Goal: Navigation & Orientation: Find specific page/section

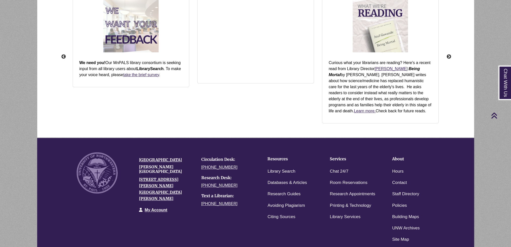
scroll to position [674, 0]
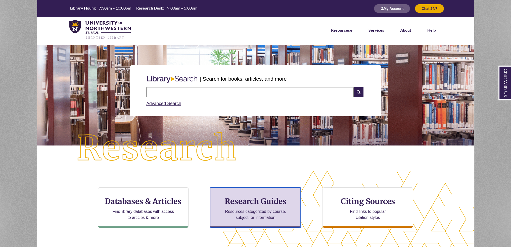
click at [247, 203] on h3 "Research Guides" at bounding box center [255, 202] width 82 height 10
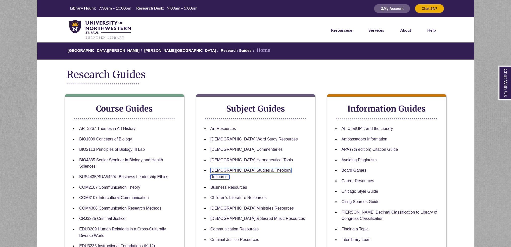
click at [238, 170] on link "Biblical Studies & Theology Resources" at bounding box center [250, 173] width 81 height 11
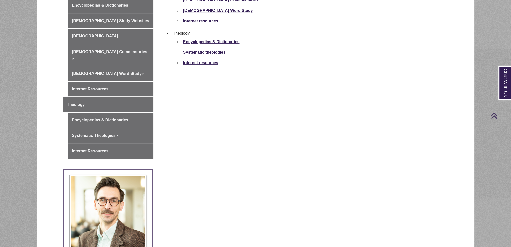
scroll to position [201, 0]
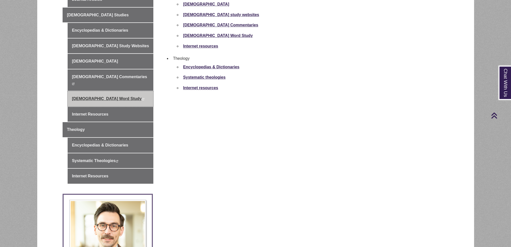
click at [137, 91] on link "Bible Word Study This link opens in a new window This link opens in a new window" at bounding box center [111, 98] width 86 height 15
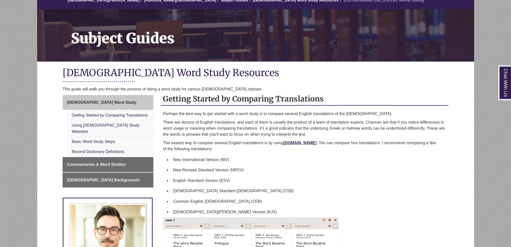
scroll to position [75, 0]
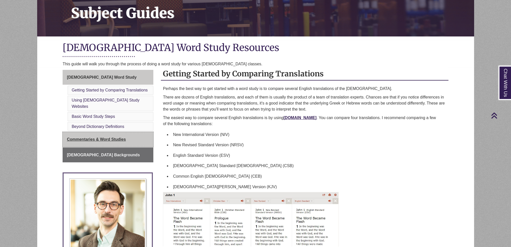
click at [126, 134] on link "Commentaries & Word Studies" at bounding box center [108, 139] width 91 height 15
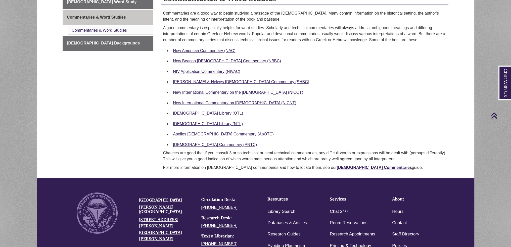
scroll to position [101, 0]
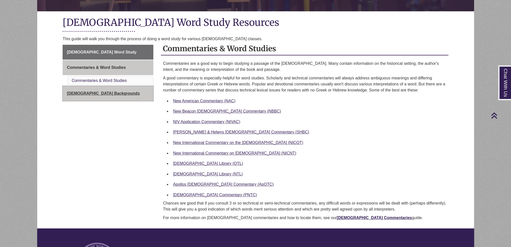
click at [133, 94] on link "[DEMOGRAPHIC_DATA] Backgrounds" at bounding box center [108, 93] width 91 height 15
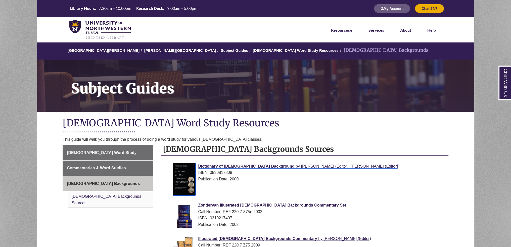
click at [190, 176] on img at bounding box center [184, 179] width 23 height 32
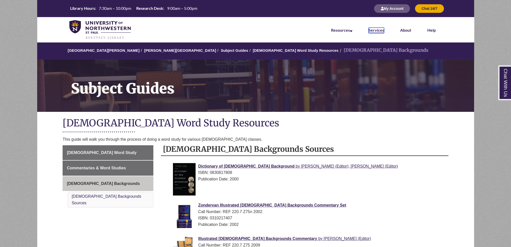
click at [374, 29] on link "Services" at bounding box center [376, 31] width 16 height 6
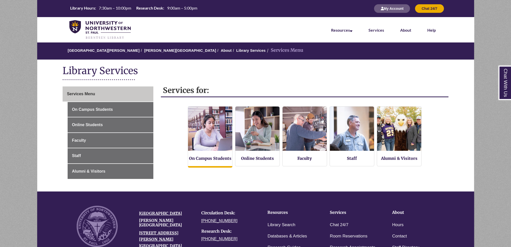
click at [225, 130] on img at bounding box center [210, 128] width 49 height 49
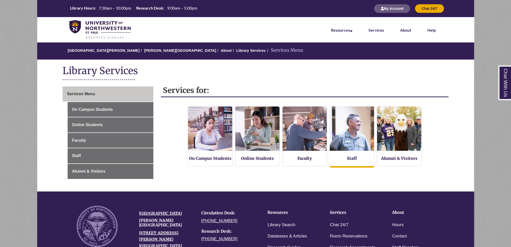
click at [359, 134] on img at bounding box center [352, 128] width 49 height 49
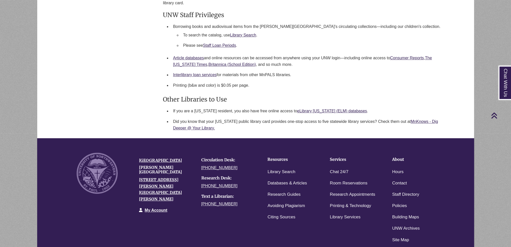
scroll to position [394, 0]
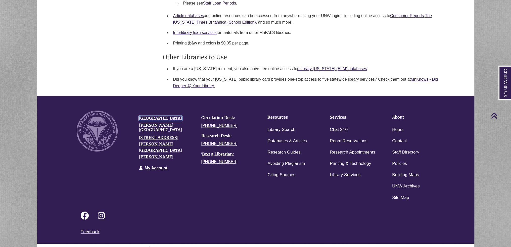
click at [154, 116] on link "[GEOGRAPHIC_DATA]" at bounding box center [160, 118] width 43 height 5
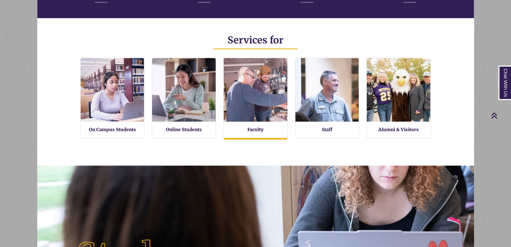
scroll to position [120, 437]
click at [251, 76] on img at bounding box center [256, 90] width 70 height 70
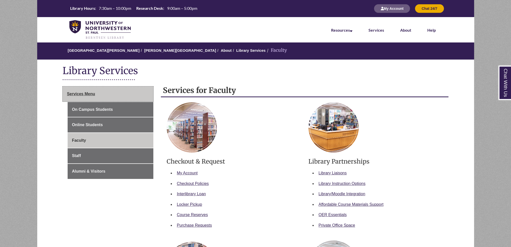
click at [107, 88] on link "Services Menu" at bounding box center [108, 93] width 91 height 15
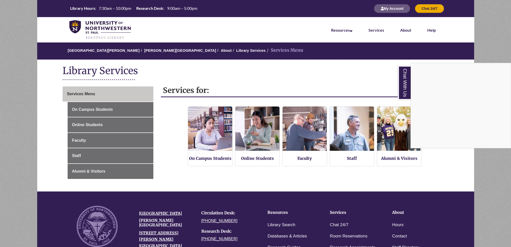
drag, startPoint x: 95, startPoint y: 141, endPoint x: 103, endPoint y: 104, distance: 38.0
click at [95, 141] on div "Chat With Us" at bounding box center [255, 123] width 511 height 247
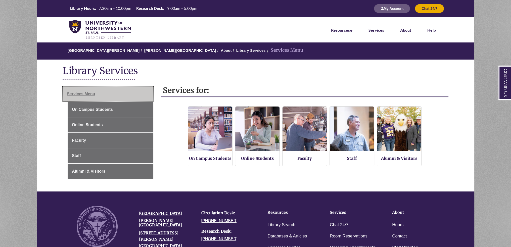
click at [104, 100] on link "Services Menu" at bounding box center [108, 93] width 91 height 15
click at [195, 47] on ol "University of Northwestern - St. Paul Berntsen Library About Library Services S…" at bounding box center [255, 50] width 437 height 17
click at [236, 50] on link "Library Services" at bounding box center [250, 50] width 29 height 4
click at [221, 51] on link "About" at bounding box center [226, 50] width 11 height 4
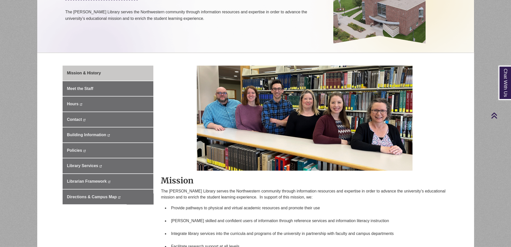
scroll to position [25, 0]
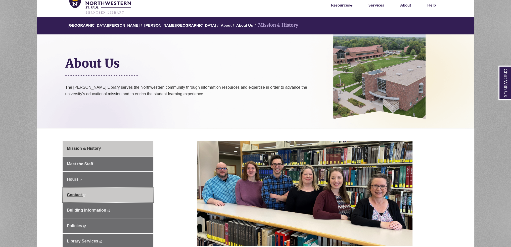
click at [128, 195] on link "Contact This link opens in a new window This link opens in a new window" at bounding box center [108, 195] width 91 height 15
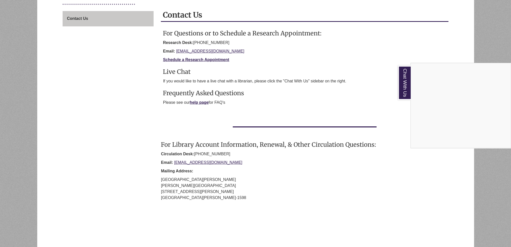
scroll to position [201, 0]
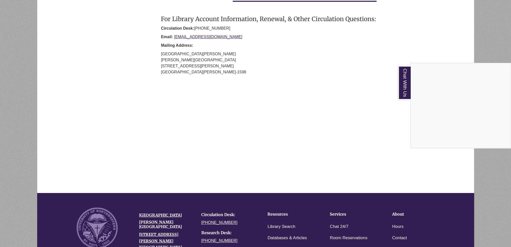
click at [318, 123] on div "Chat With Us" at bounding box center [255, 123] width 511 height 247
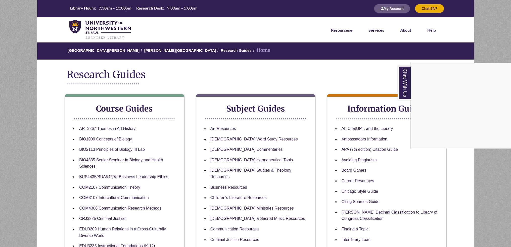
click at [326, 144] on div "Chat With Us" at bounding box center [255, 123] width 511 height 247
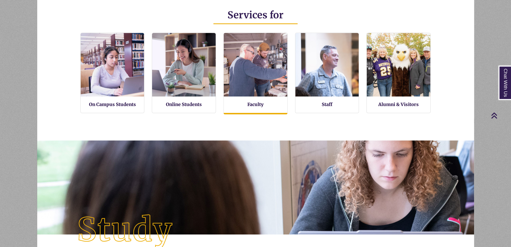
scroll to position [120, 437]
click at [232, 110] on div "Faculty" at bounding box center [255, 73] width 64 height 81
click at [250, 108] on div "Faculty" at bounding box center [255, 73] width 64 height 81
click at [251, 105] on link "Faculty" at bounding box center [255, 105] width 16 height 6
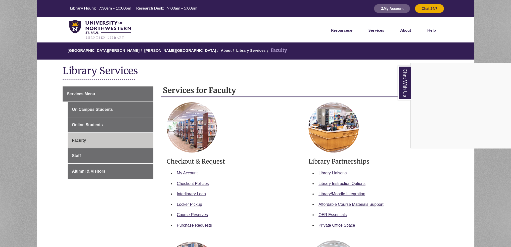
click at [321, 137] on div "Chat With Us" at bounding box center [255, 123] width 511 height 247
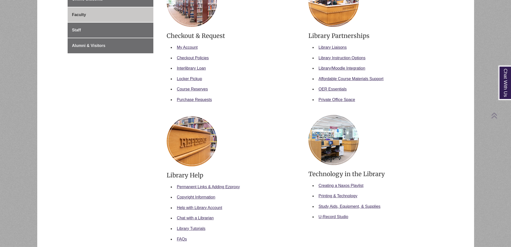
scroll to position [251, 0]
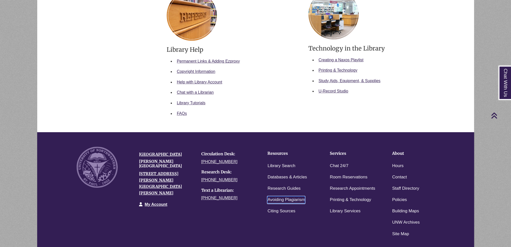
click at [290, 199] on link "Avoiding Plagiarism" at bounding box center [285, 199] width 37 height 7
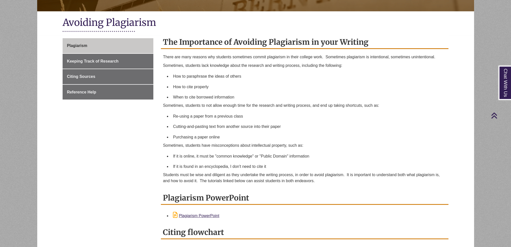
scroll to position [201, 0]
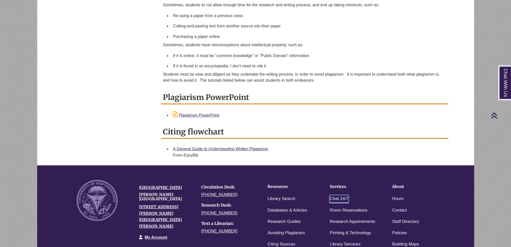
click at [338, 196] on link "Chat 24/7" at bounding box center [339, 198] width 19 height 7
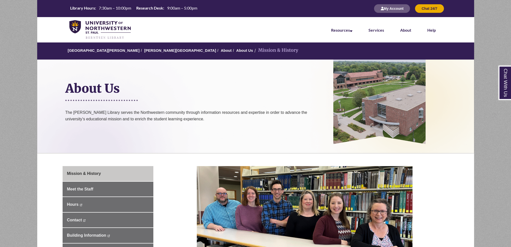
scroll to position [101, 0]
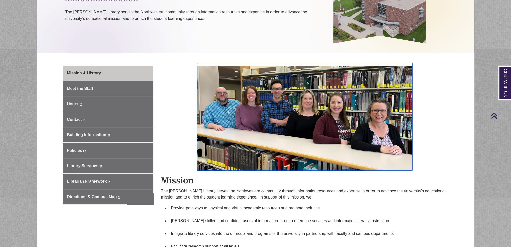
click at [296, 89] on img at bounding box center [305, 117] width 216 height 108
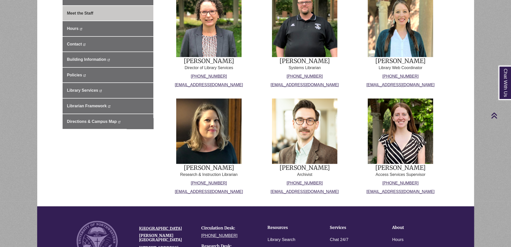
scroll to position [75, 0]
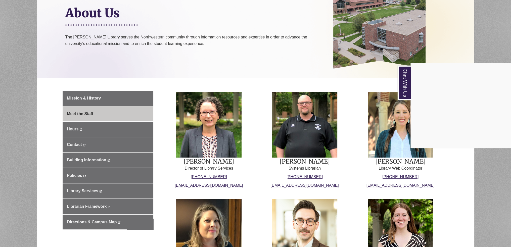
click at [241, 150] on div "Chat With Us" at bounding box center [255, 123] width 511 height 247
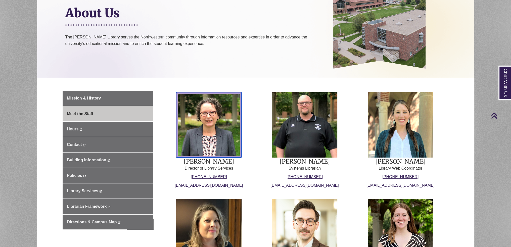
click at [241, 150] on img at bounding box center [208, 124] width 65 height 65
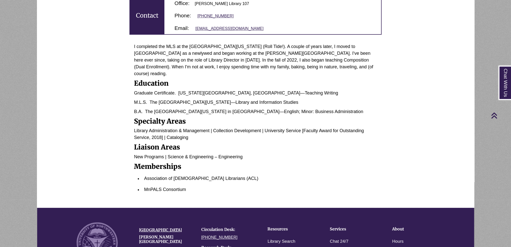
scroll to position [302, 0]
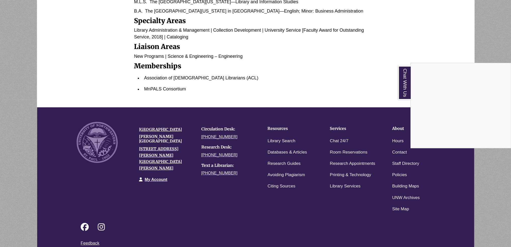
click at [371, 199] on div "Chat With Us" at bounding box center [255, 123] width 511 height 247
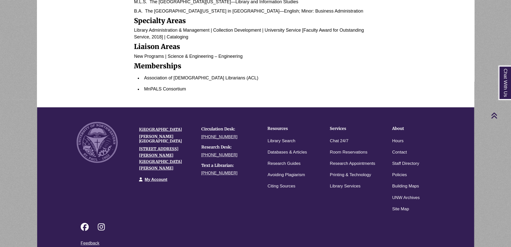
click at [409, 204] on li "Site Map" at bounding box center [415, 209] width 55 height 11
click at [404, 206] on link "Site Map" at bounding box center [400, 209] width 17 height 7
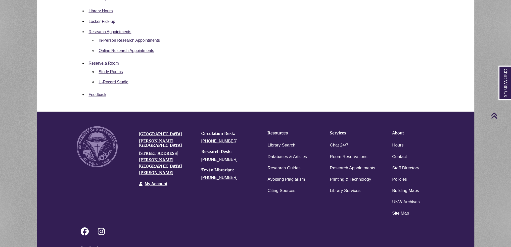
scroll to position [1307, 0]
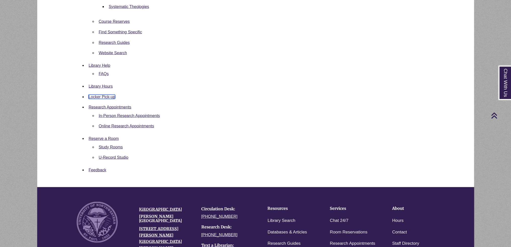
click at [103, 97] on link "Locker Pick-up" at bounding box center [101, 97] width 27 height 4
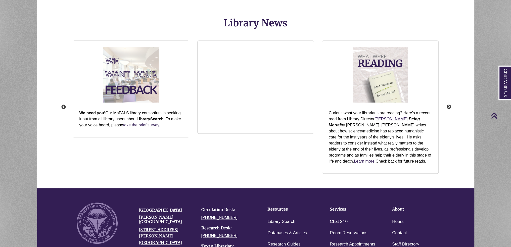
scroll to position [674, 0]
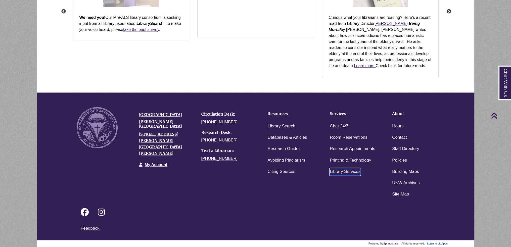
click at [343, 171] on link "Library Services" at bounding box center [345, 171] width 31 height 7
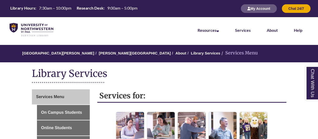
scroll to position [101, 0]
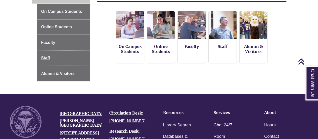
click at [45, 56] on body "Skip to Main Content Library Hours: 7:30am – 10:00pm Research Desk: 9:00am – 5:…" at bounding box center [159, 74] width 318 height 350
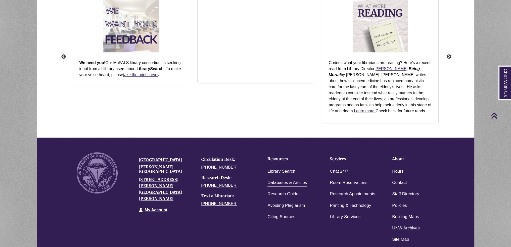
scroll to position [674, 0]
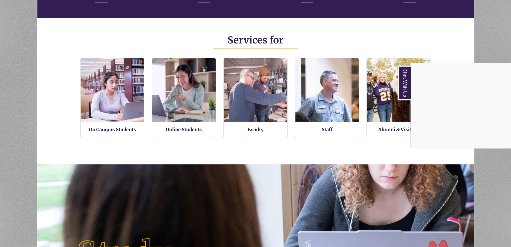
scroll to position [251, 0]
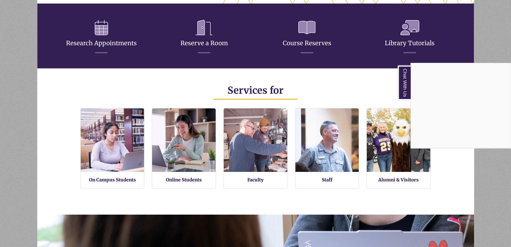
click at [326, 199] on div "Chat With Us" at bounding box center [255, 123] width 511 height 247
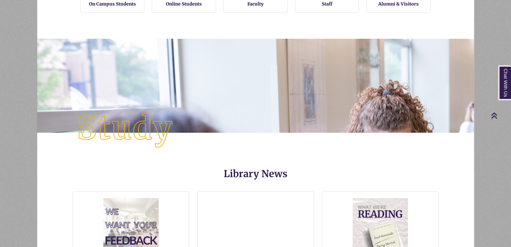
scroll to position [553, 0]
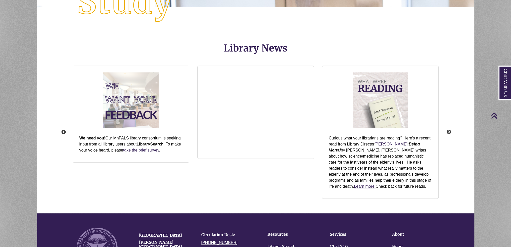
scroll to position [578, 0]
